Goal: Find specific page/section: Find specific page/section

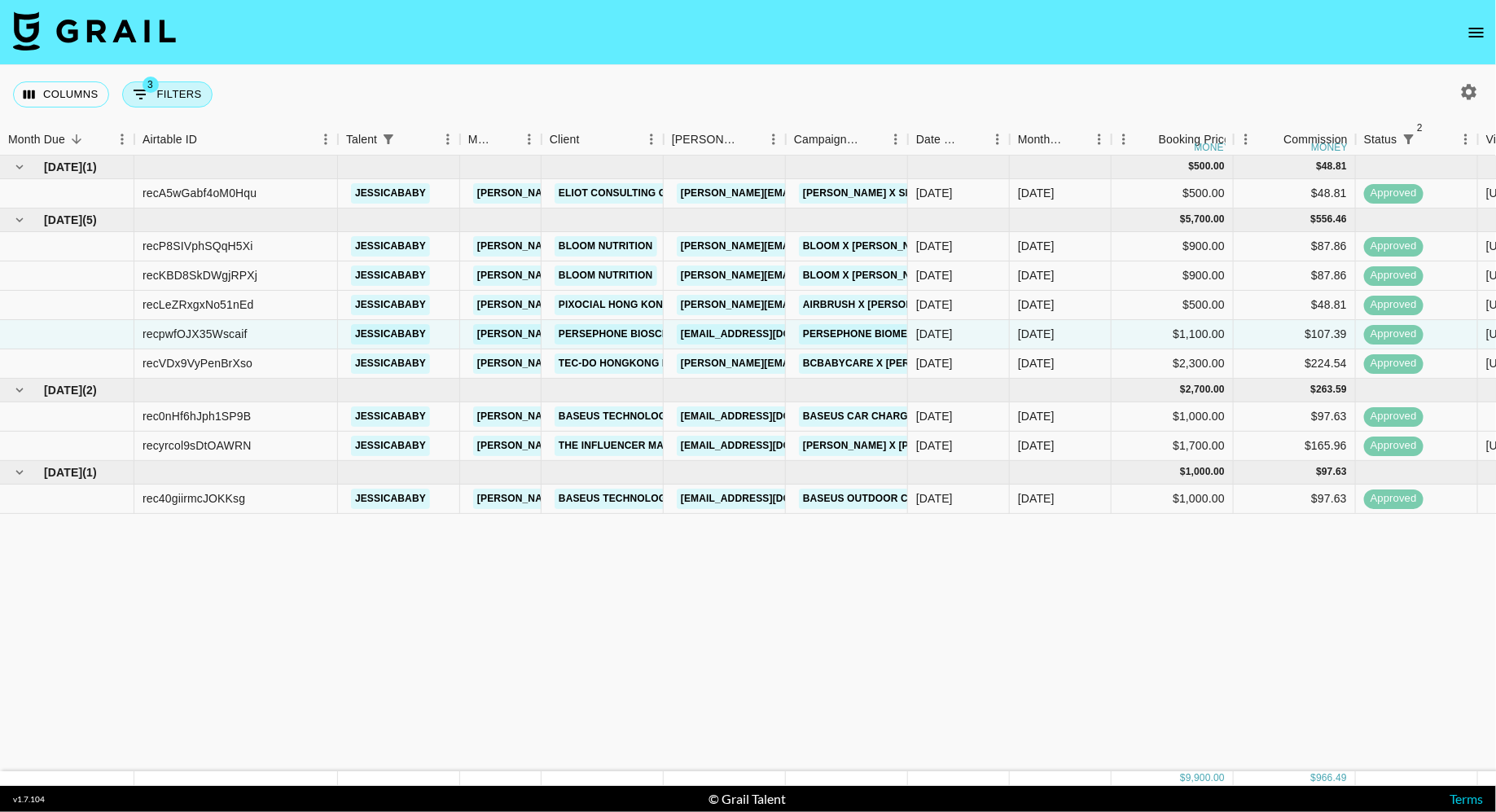
click at [173, 99] on button "3 Filters" at bounding box center [166, 94] width 90 height 26
select select "status"
select select "isNotAnyOf"
select select "status"
select select "approved"
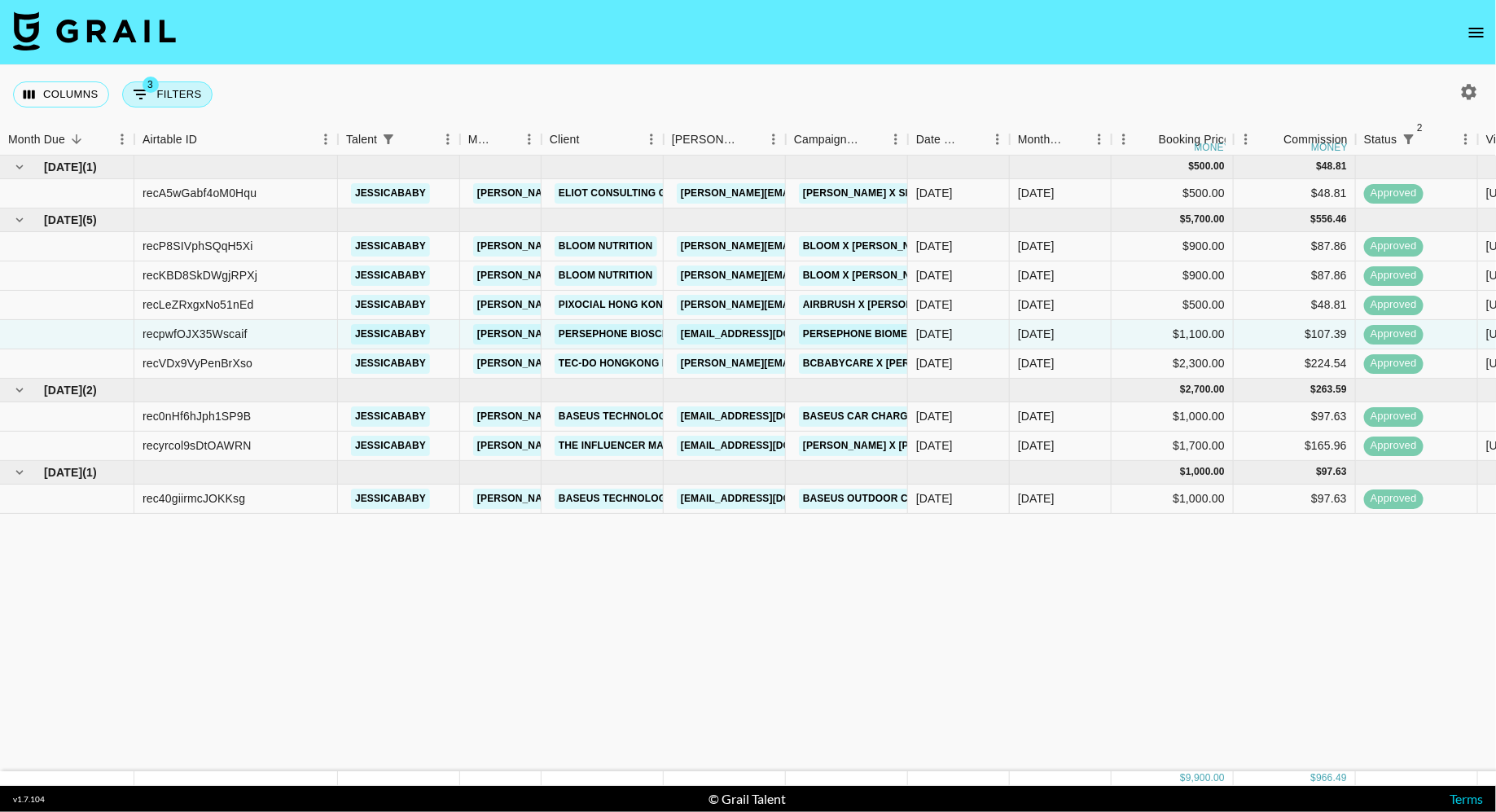
select select "talentName"
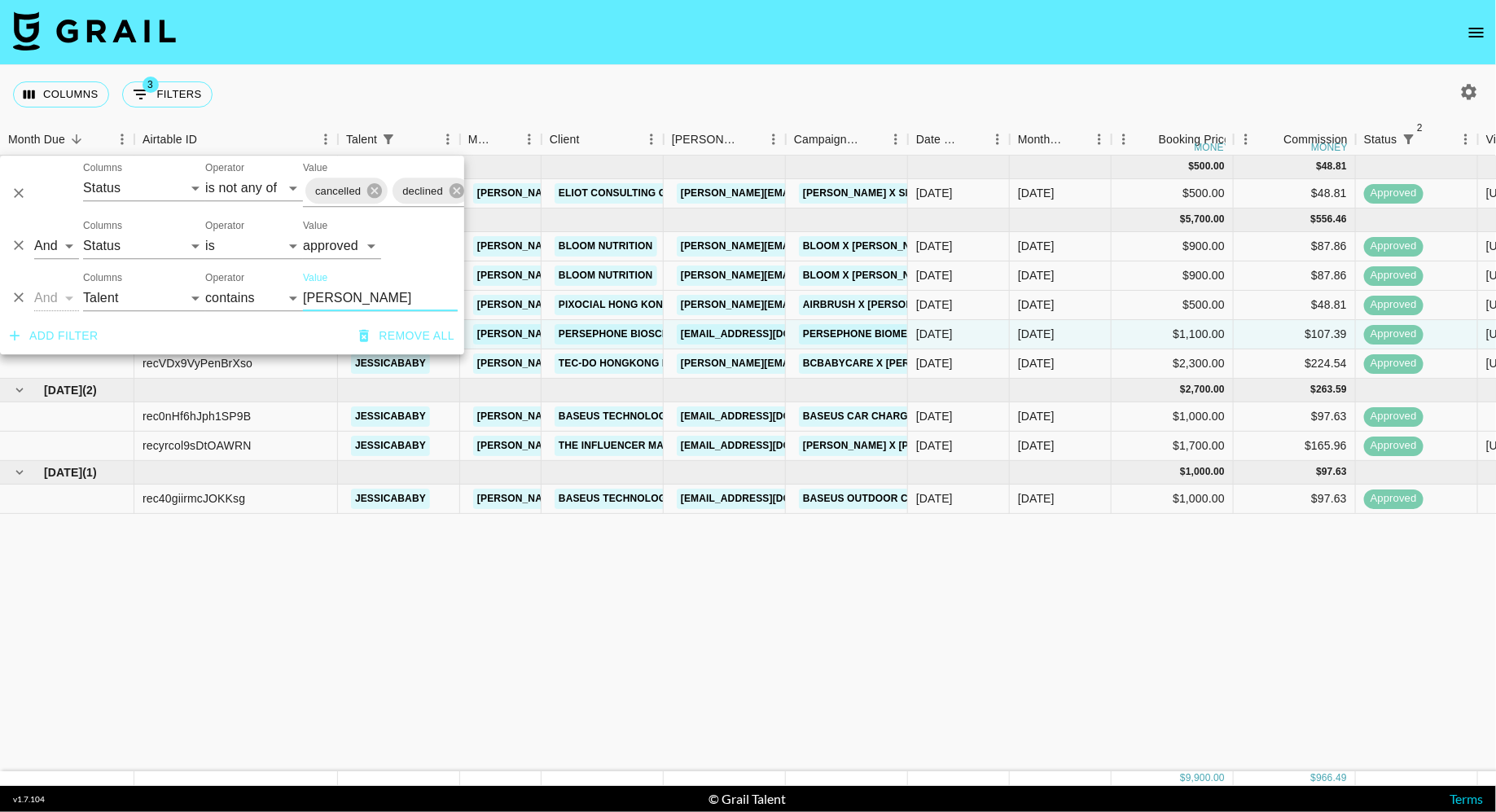
click at [358, 297] on input "[PERSON_NAME]" at bounding box center [380, 298] width 154 height 26
click at [675, 87] on div "Columns 3 Filters + Booking" at bounding box center [748, 94] width 1496 height 58
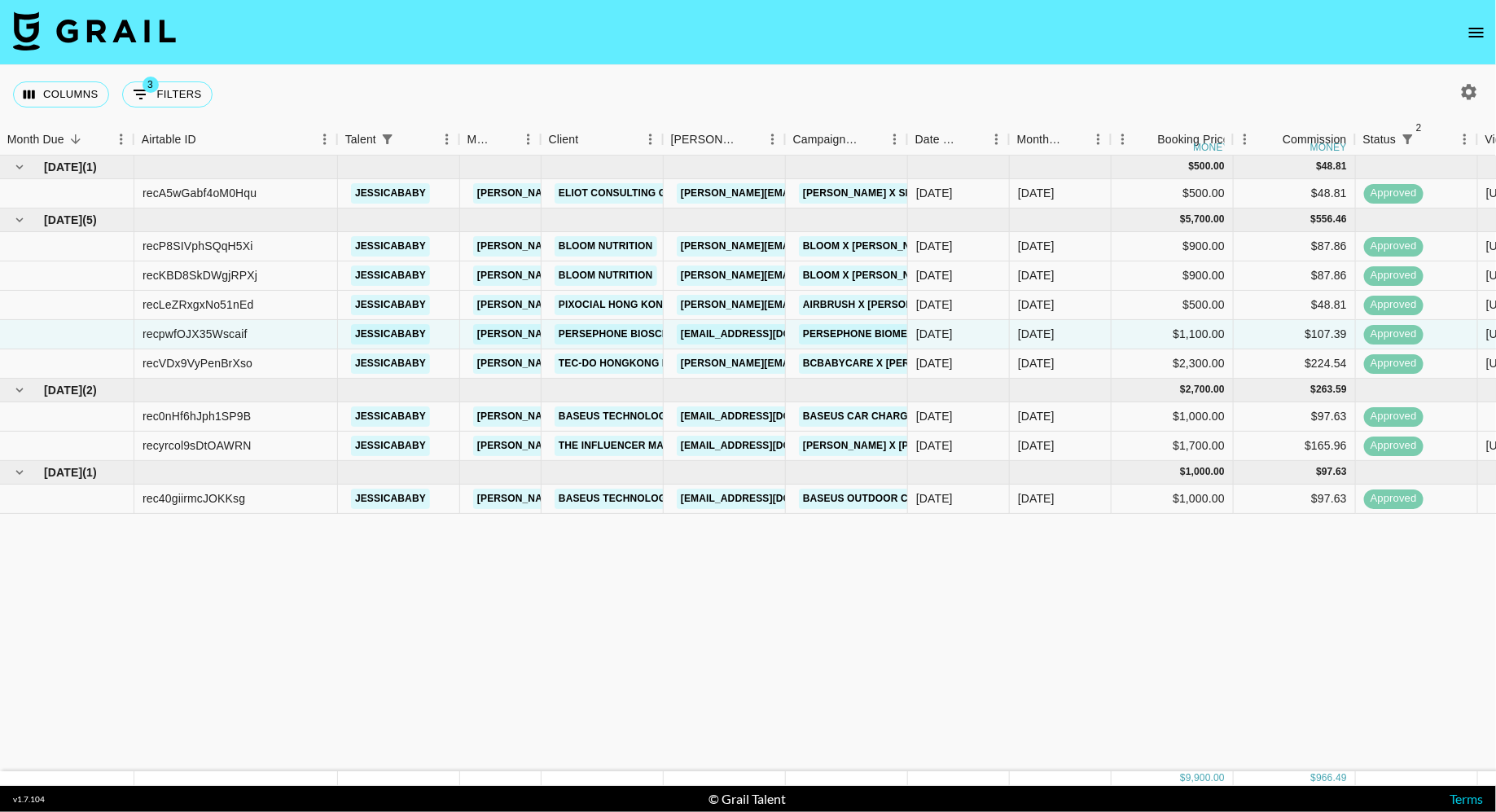
scroll to position [0, 1024]
